Goal: Transaction & Acquisition: Subscribe to service/newsletter

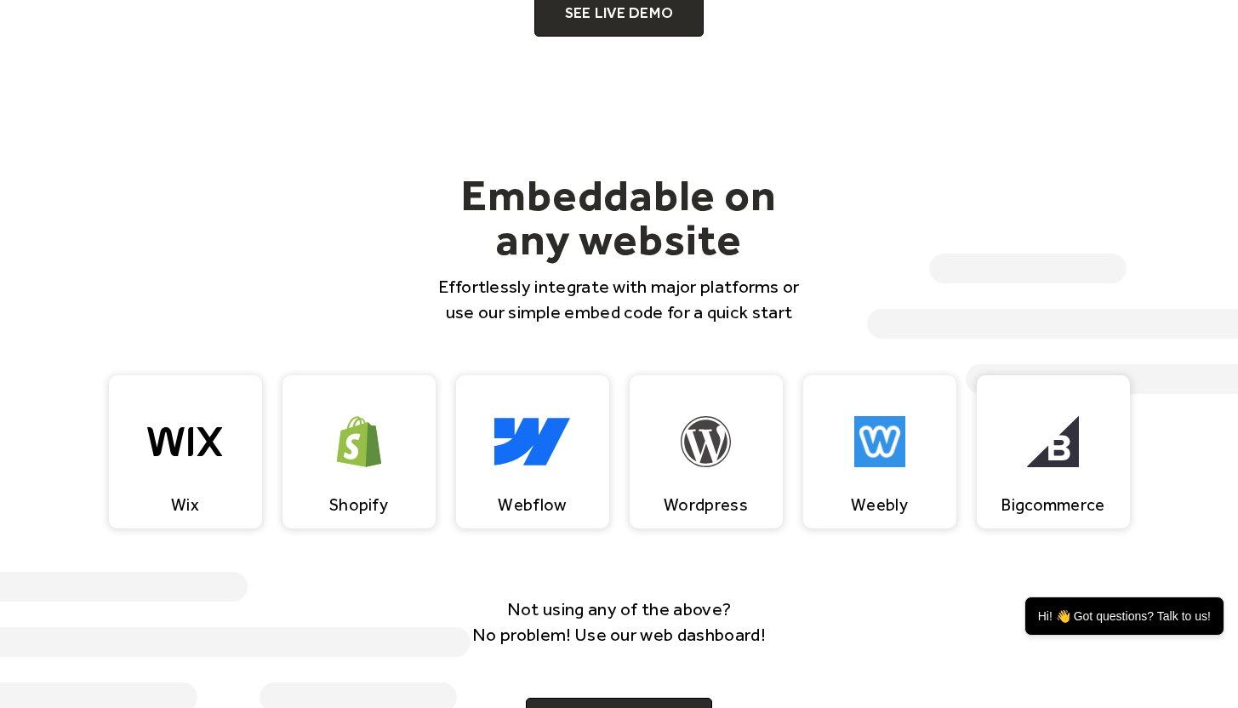
scroll to position [1514, 0]
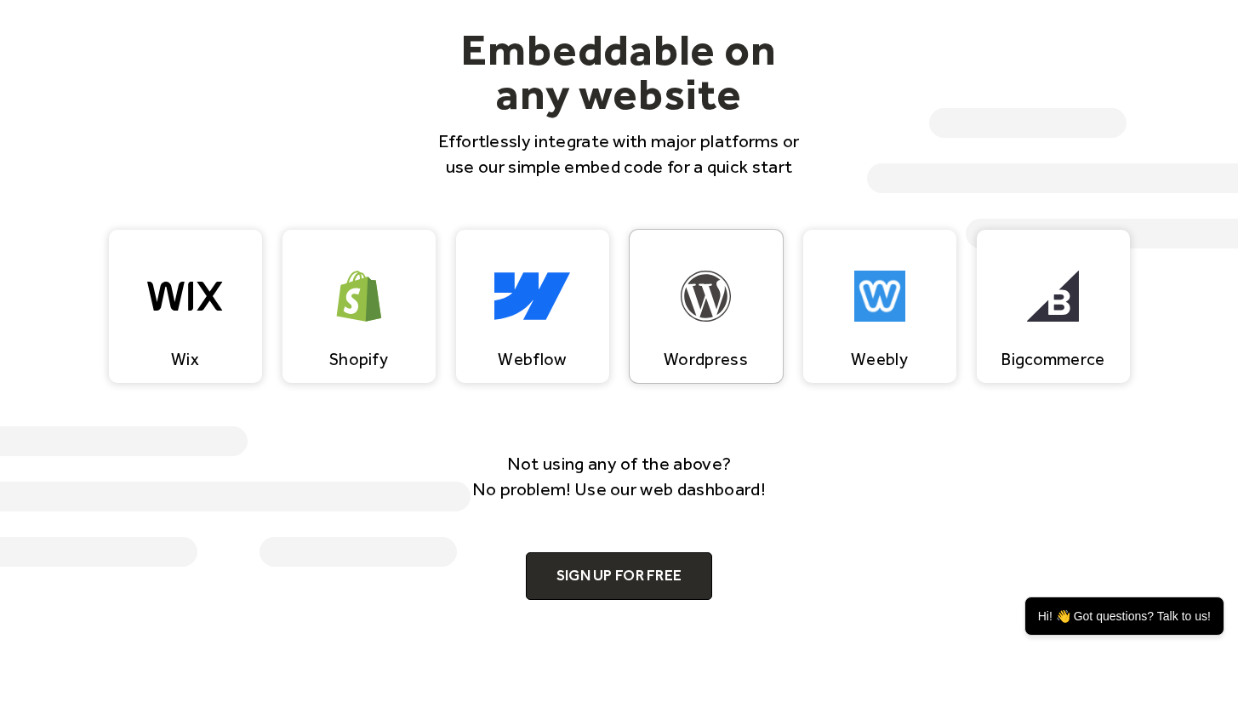
click at [692, 299] on img at bounding box center [705, 295] width 51 height 51
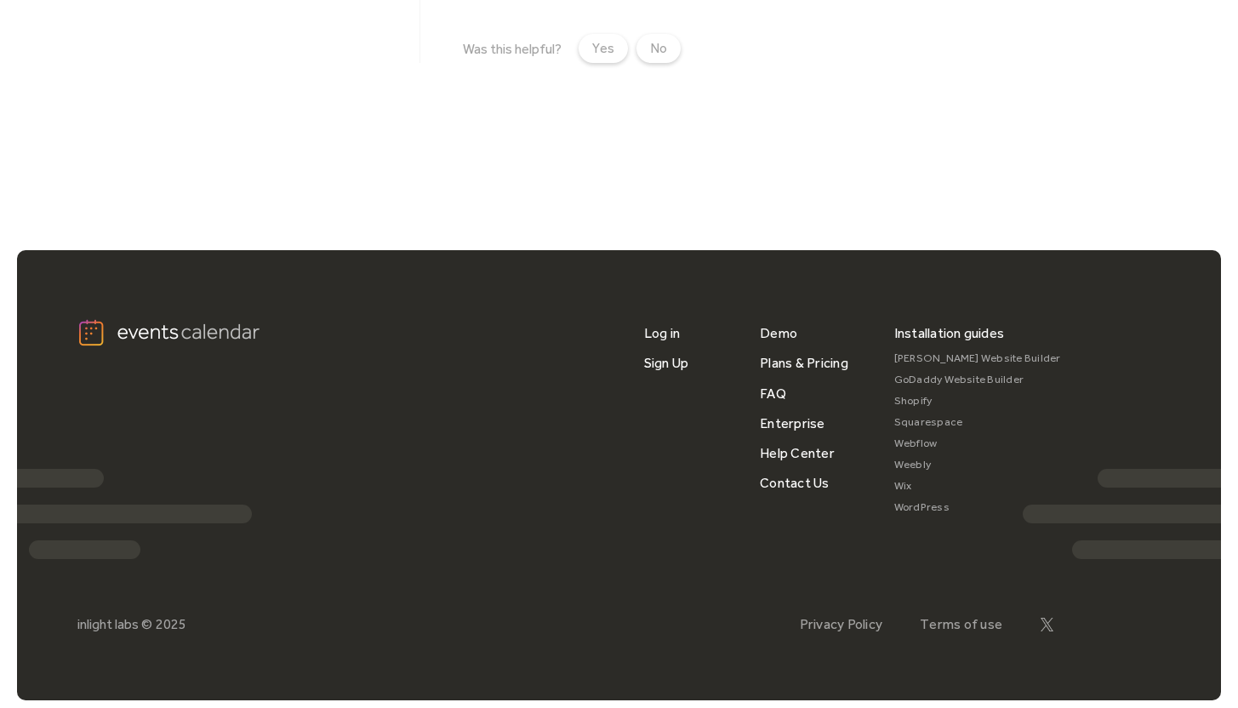
scroll to position [682, 0]
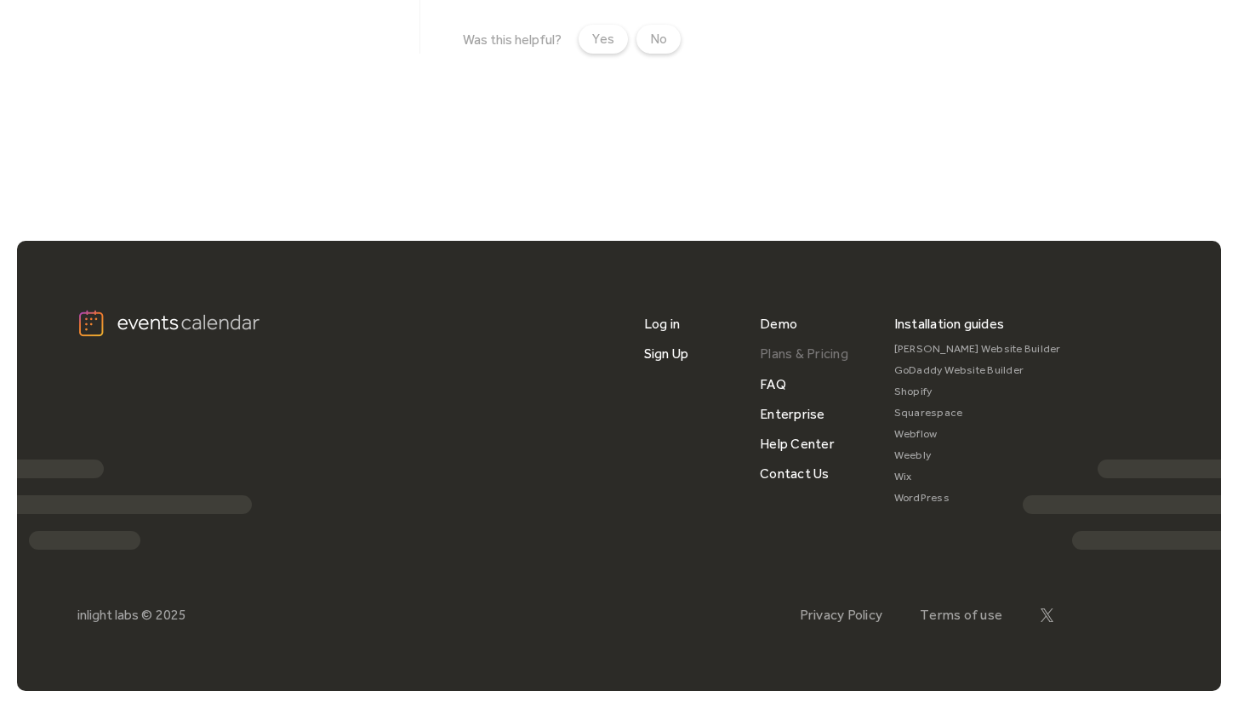
click at [795, 351] on link "Plans & Pricing" at bounding box center [804, 354] width 88 height 30
